Goal: Task Accomplishment & Management: Manage account settings

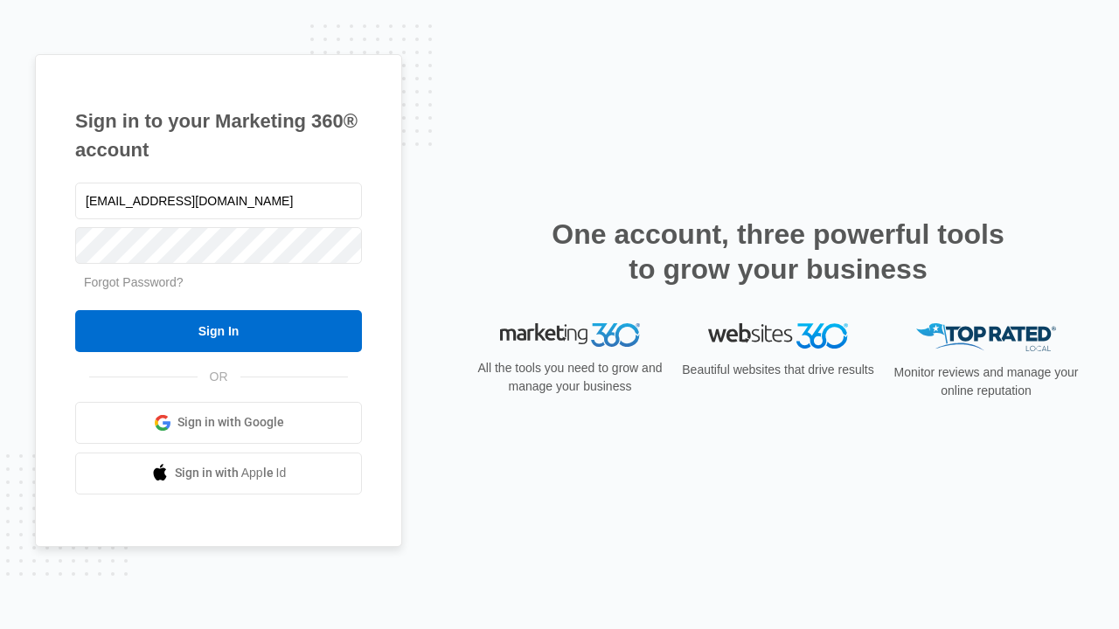
type input "[EMAIL_ADDRESS][DOMAIN_NAME]"
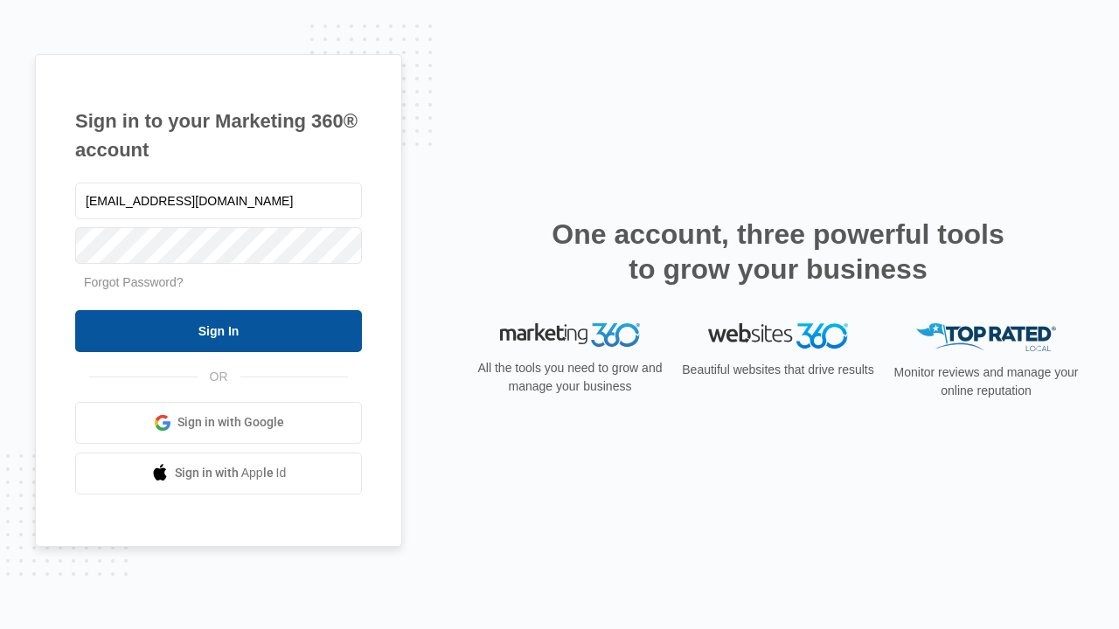
click at [219, 330] on input "Sign In" at bounding box center [218, 331] width 287 height 42
